Goal: Transaction & Acquisition: Purchase product/service

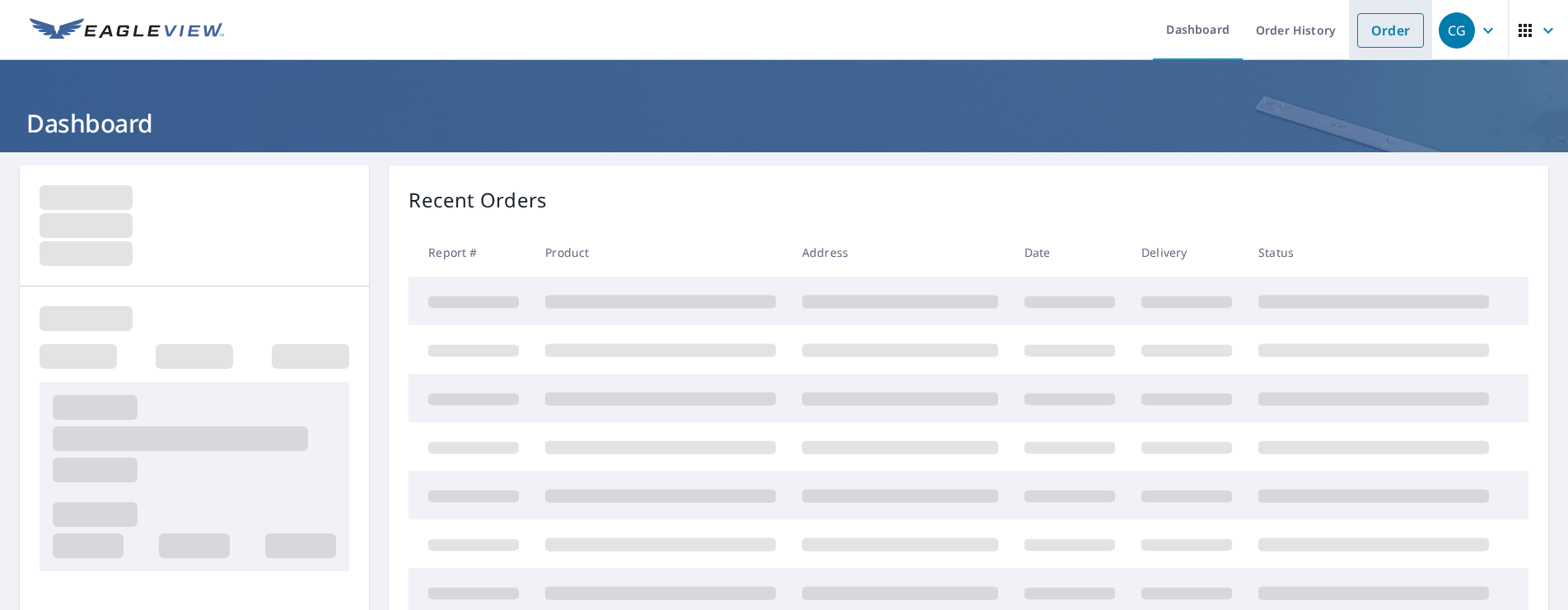
click at [1383, 24] on link "Order" at bounding box center [1390, 30] width 67 height 35
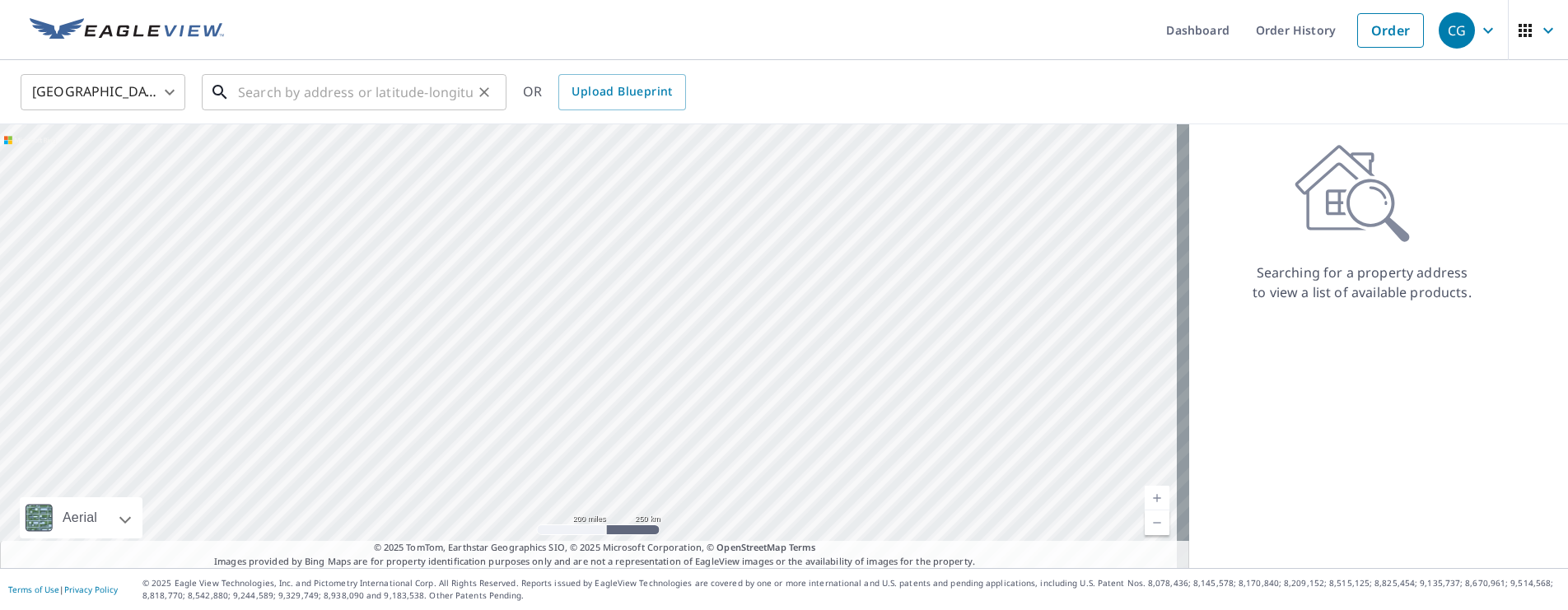
click at [410, 102] on input "text" at bounding box center [355, 92] width 234 height 46
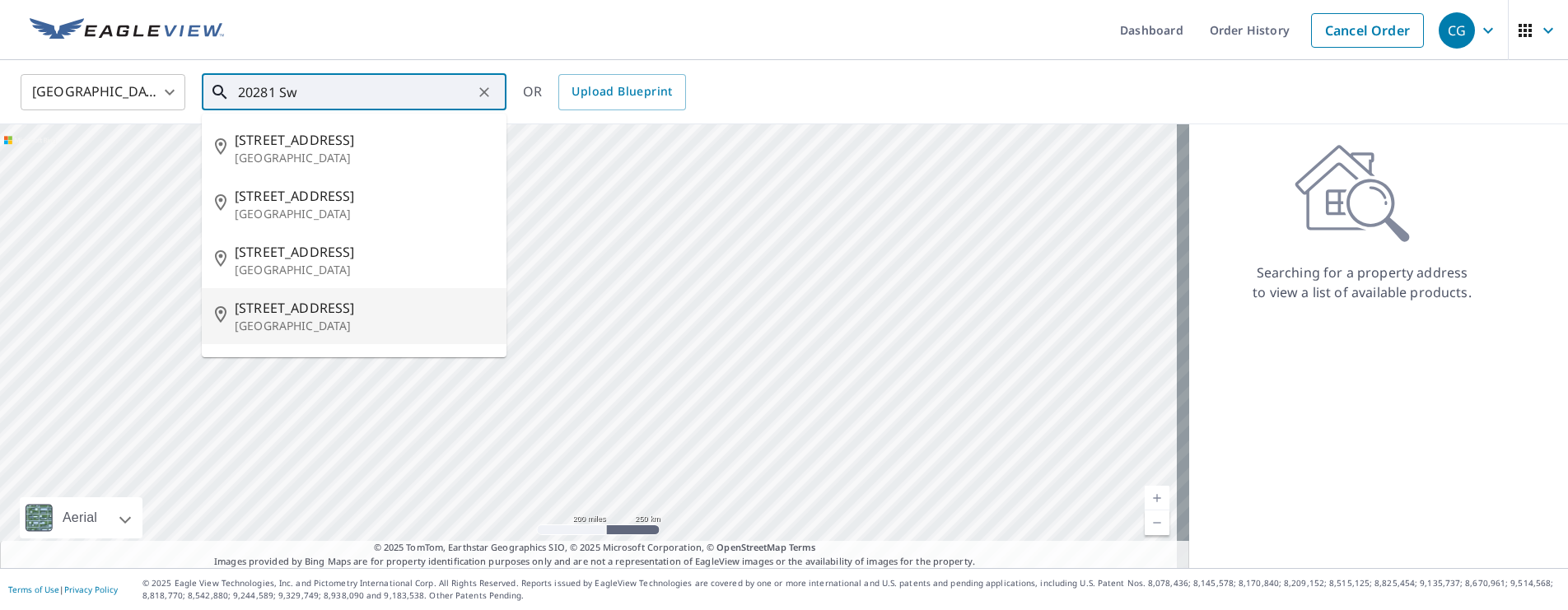
click at [262, 305] on span "[STREET_ADDRESS]" at bounding box center [363, 308] width 258 height 20
type input "[STREET_ADDRESS]"
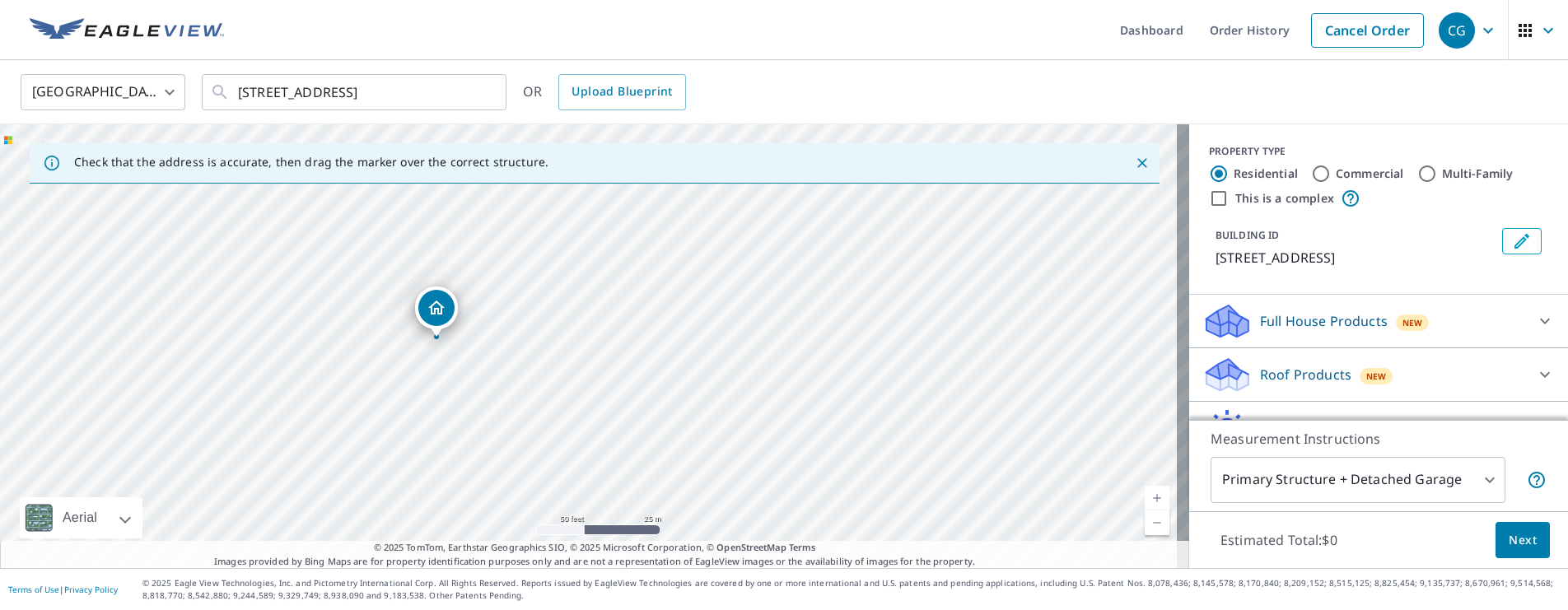
drag, startPoint x: 561, startPoint y: 393, endPoint x: 657, endPoint y: 296, distance: 136.5
click at [657, 296] on div "[STREET_ADDRESS]" at bounding box center [594, 346] width 1189 height 444
click at [1535, 375] on icon at bounding box center [1545, 375] width 20 height 20
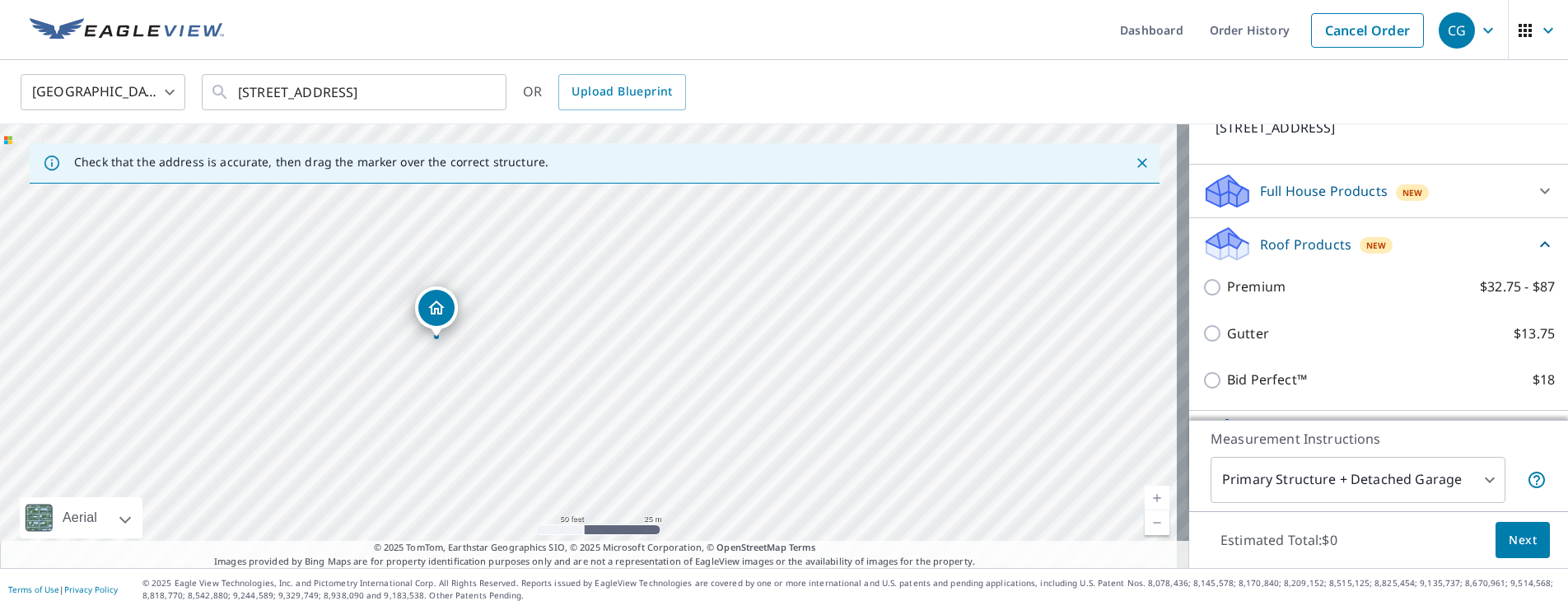
scroll to position [191, 0]
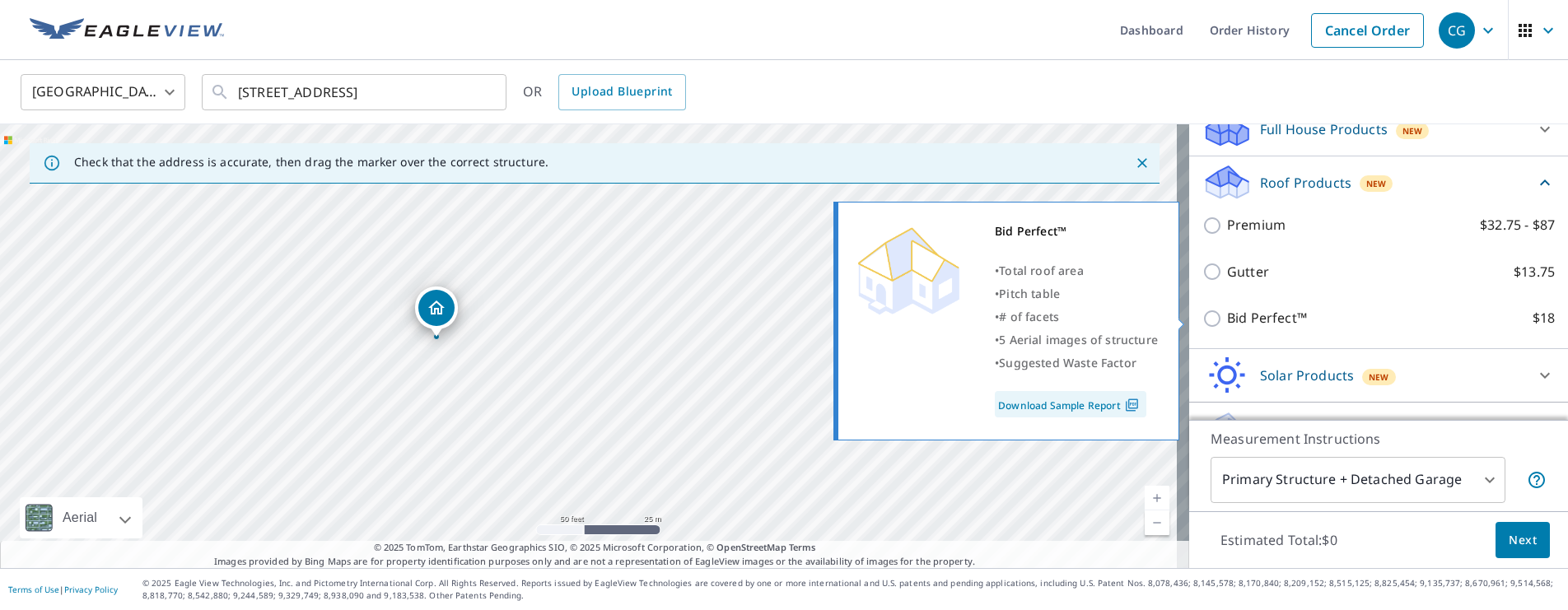
click at [1203, 320] on input "Bid Perfect™ $18" at bounding box center [1215, 319] width 25 height 20
checkbox input "true"
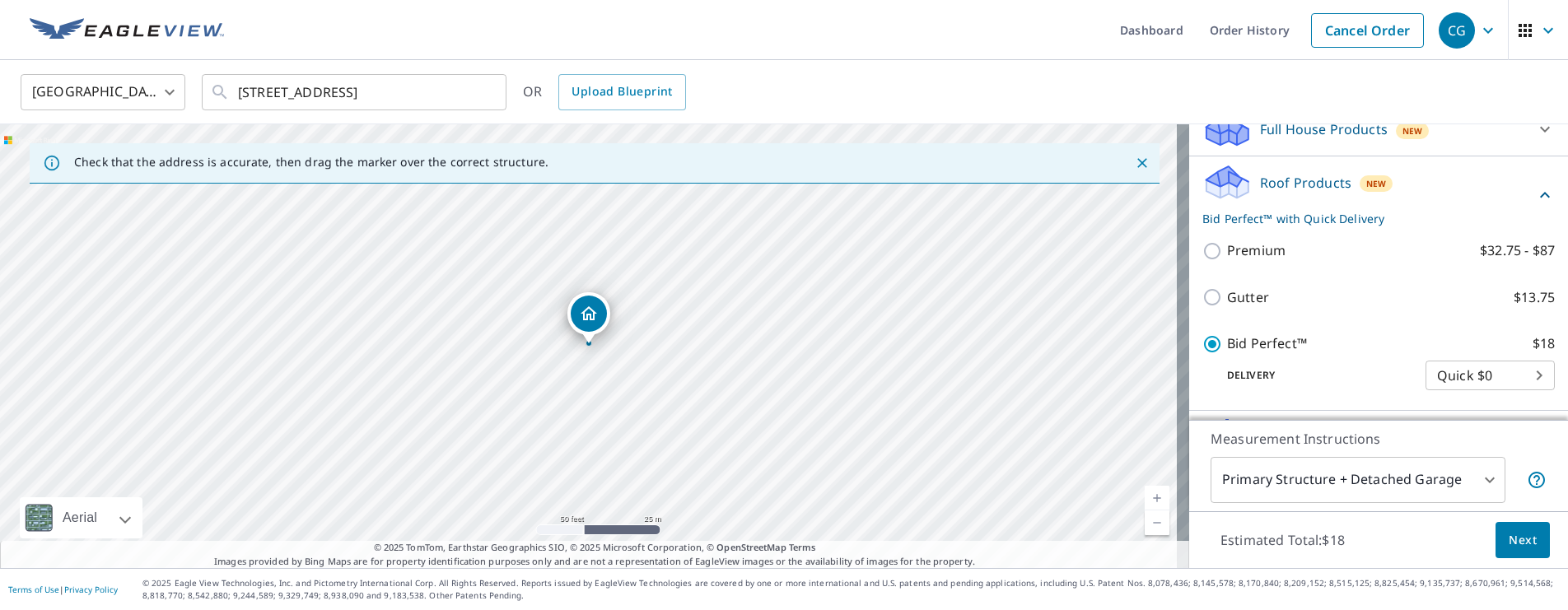
click at [1509, 538] on span "Next" at bounding box center [1523, 540] width 28 height 21
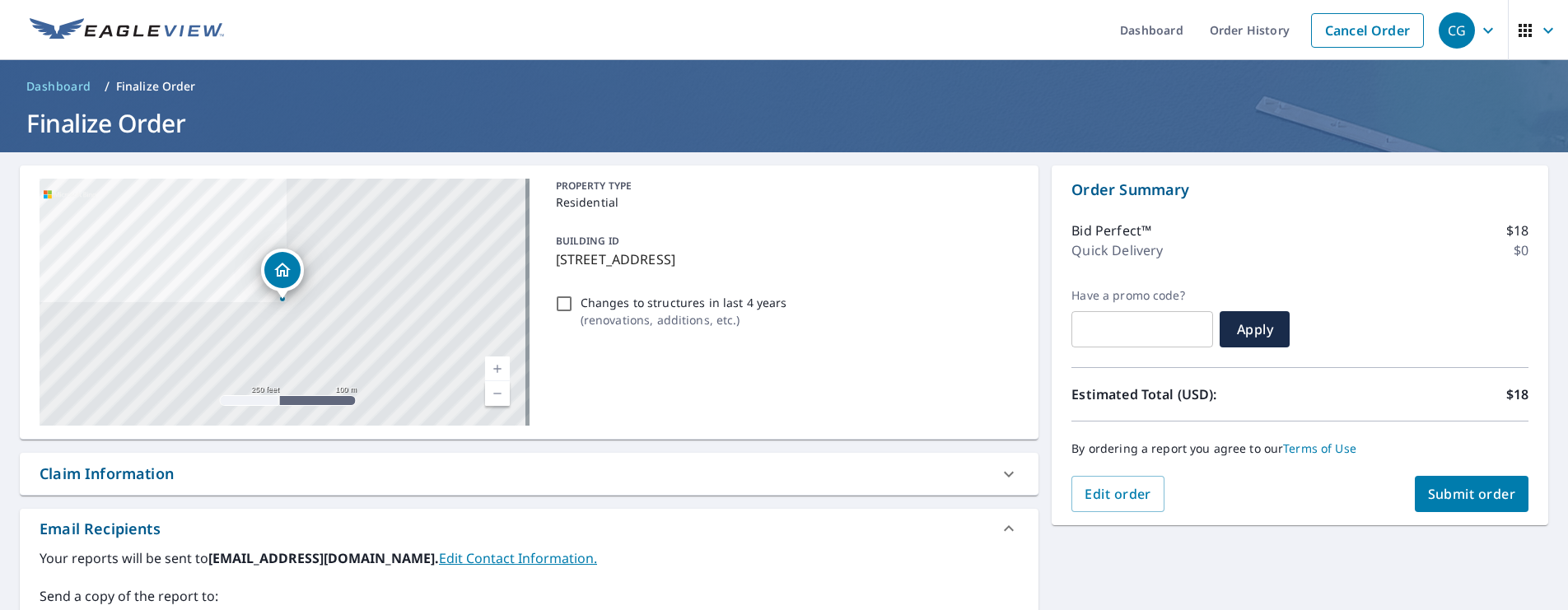
click at [1463, 494] on span "Submit order" at bounding box center [1472, 493] width 88 height 18
